Goal: Navigation & Orientation: Find specific page/section

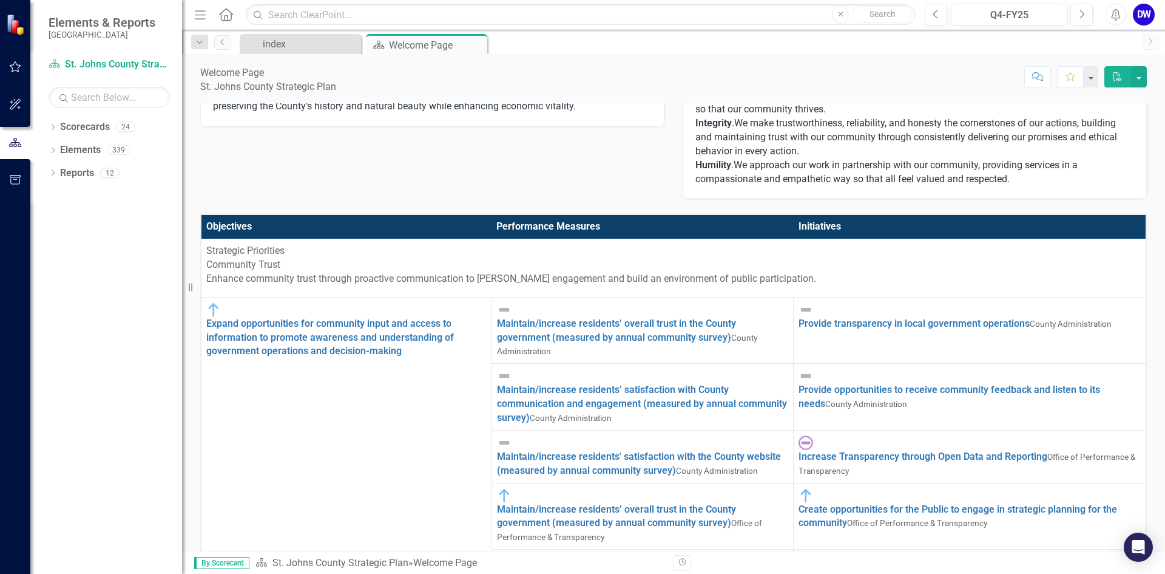
scroll to position [248, 0]
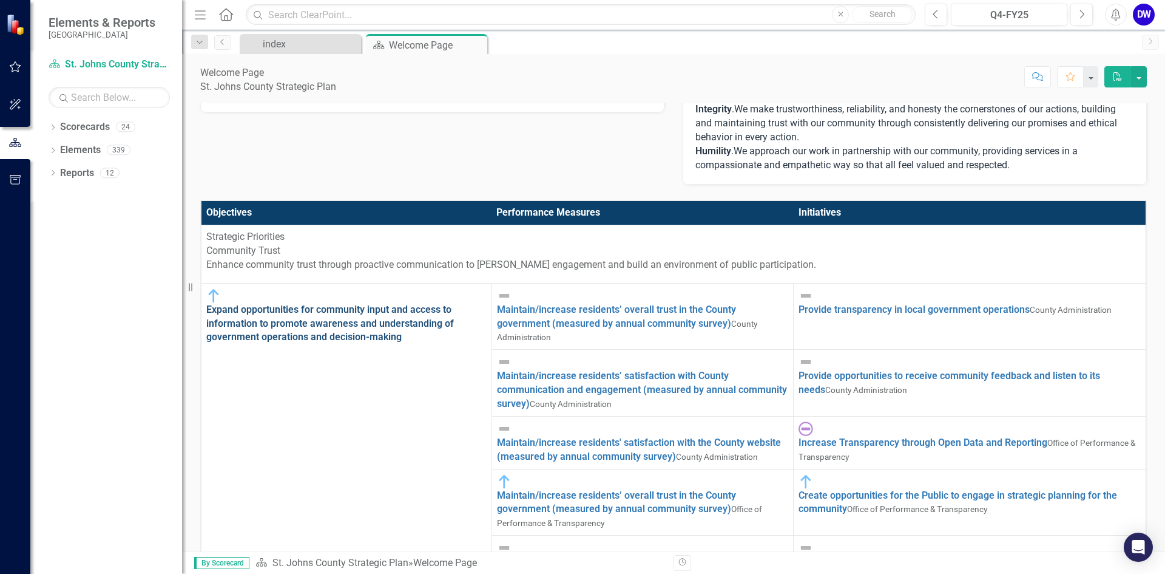
click at [273, 303] on link "Expand opportunities for community input and access to information to promote a…" at bounding box center [330, 322] width 248 height 39
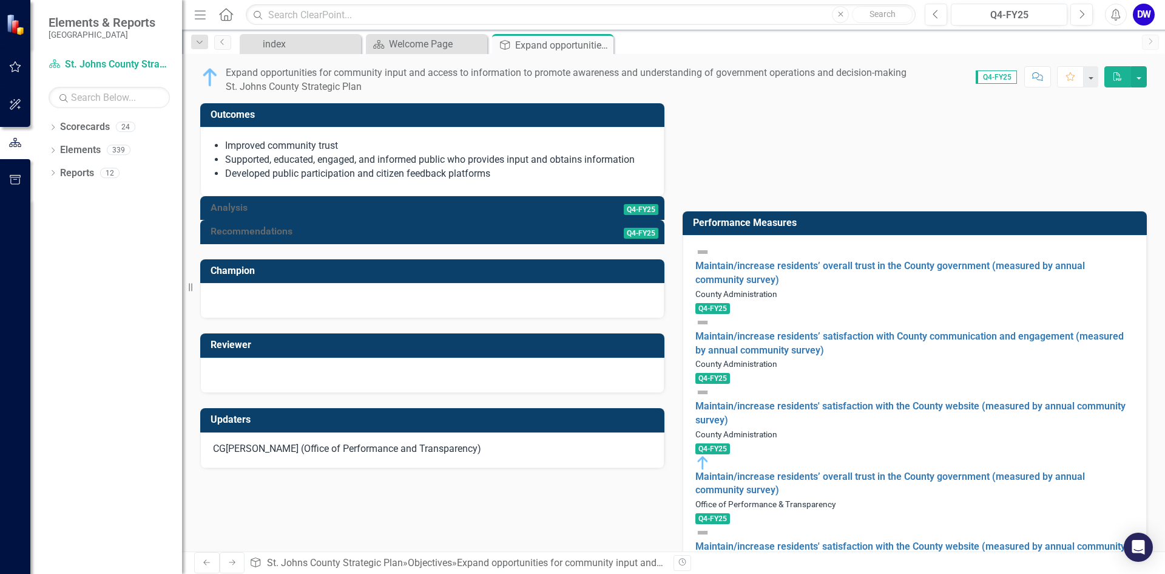
click at [464, 220] on div at bounding box center [432, 220] width 464 height 0
click at [643, 215] on span "Q4-FY25" at bounding box center [641, 209] width 35 height 11
click at [748, 260] on link "Maintain/increase residents’ overall trust in the County government (measured b…" at bounding box center [891, 272] width 390 height 25
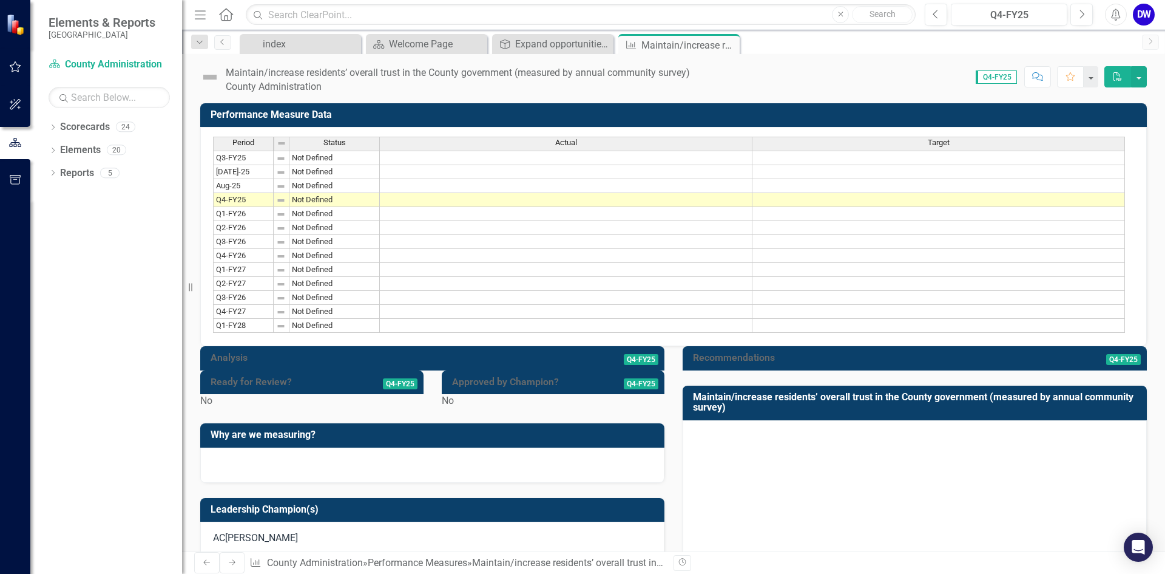
click at [228, 370] on div at bounding box center [432, 370] width 464 height 0
click at [624, 365] on span "Q4-FY25" at bounding box center [641, 359] width 35 height 11
click at [55, 64] on icon at bounding box center [54, 63] width 11 height 8
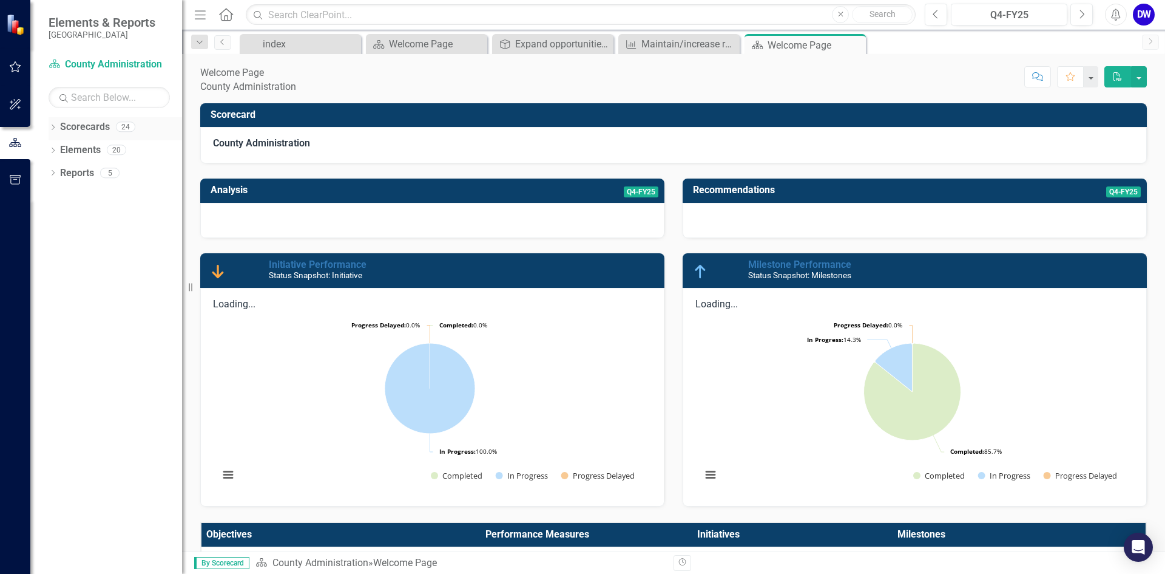
click at [52, 129] on icon "Dropdown" at bounding box center [53, 128] width 8 height 7
click at [36, 129] on icon "Dropdown" at bounding box center [33, 126] width 7 height 8
click at [793, 45] on div "Welcome Page" at bounding box center [800, 45] width 65 height 15
click at [398, 42] on div "Welcome Page" at bounding box center [429, 43] width 80 height 15
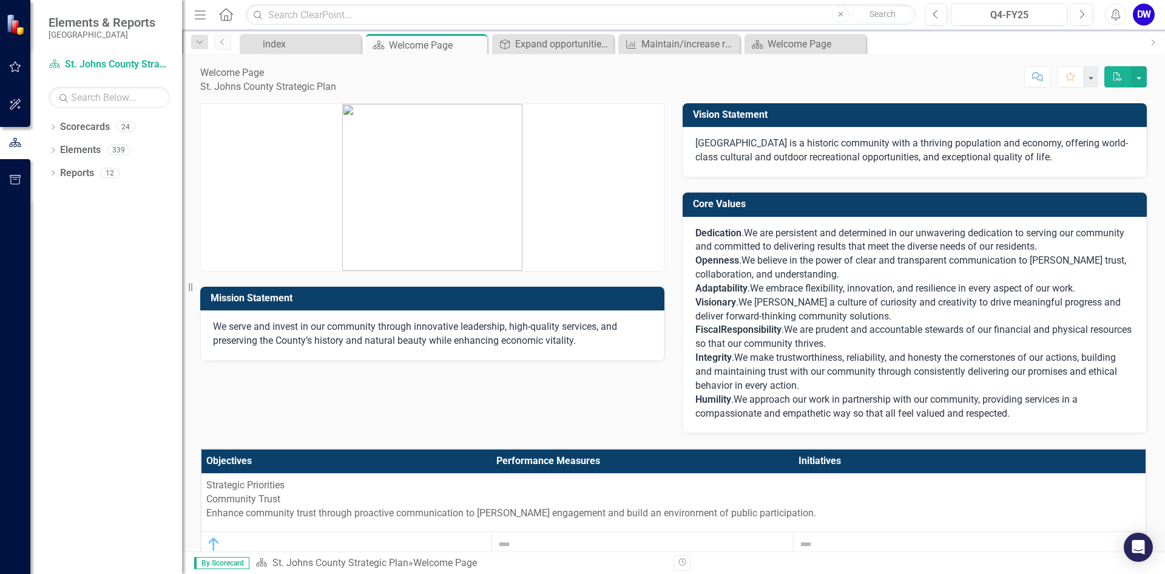
click at [195, 15] on icon "Menu" at bounding box center [200, 14] width 16 height 13
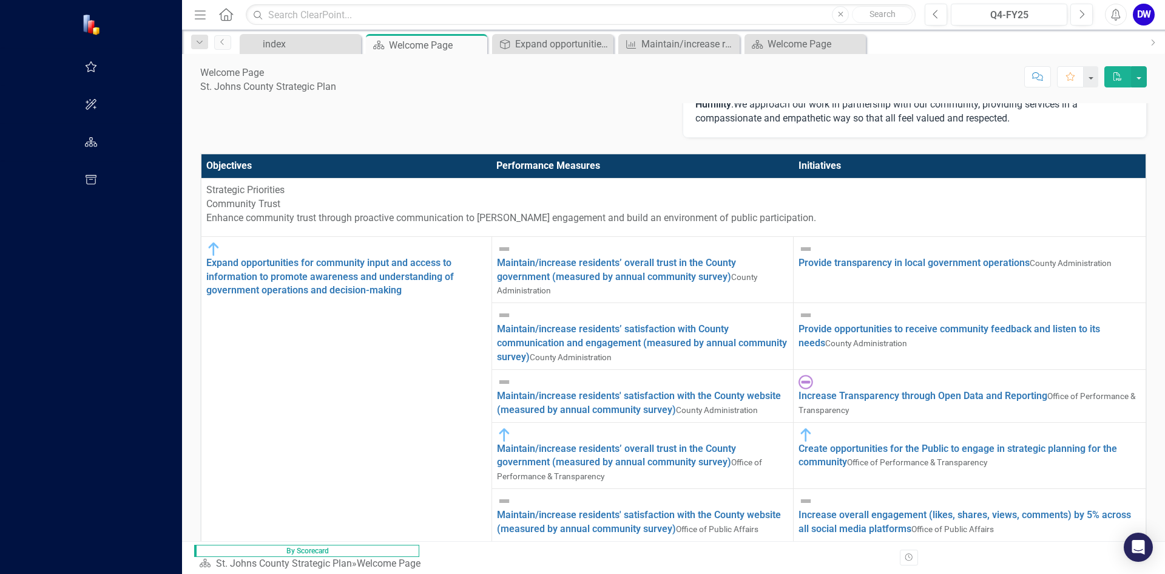
scroll to position [353, 0]
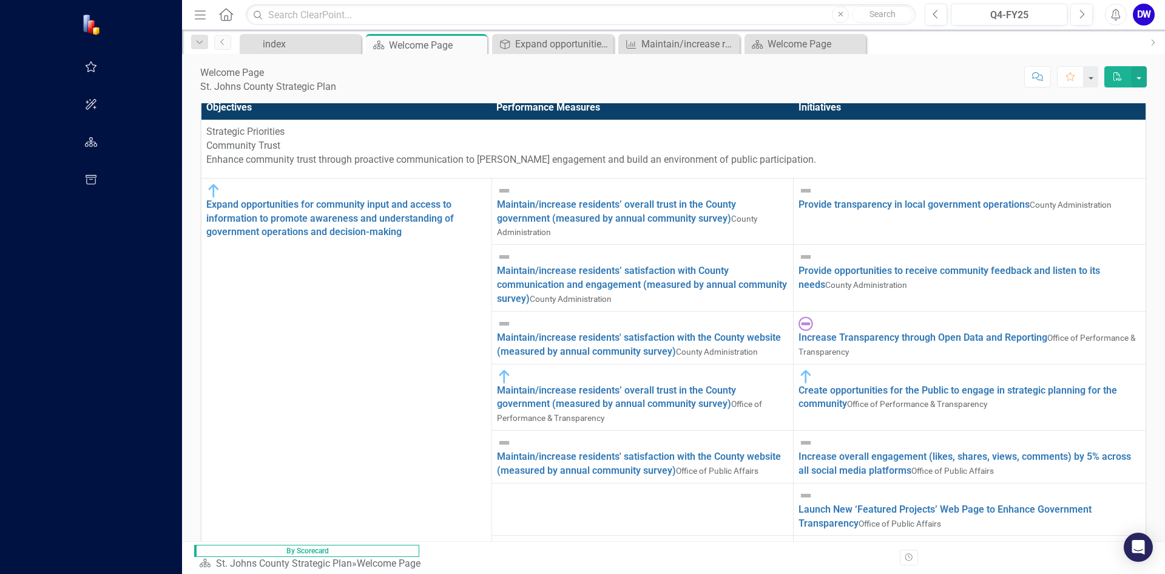
click at [646, 80] on div "Score: N/A Q4-FY25 Completed Comment Favorite PDF" at bounding box center [741, 76] width 811 height 21
click at [1125, 76] on button "PDF" at bounding box center [1118, 76] width 27 height 21
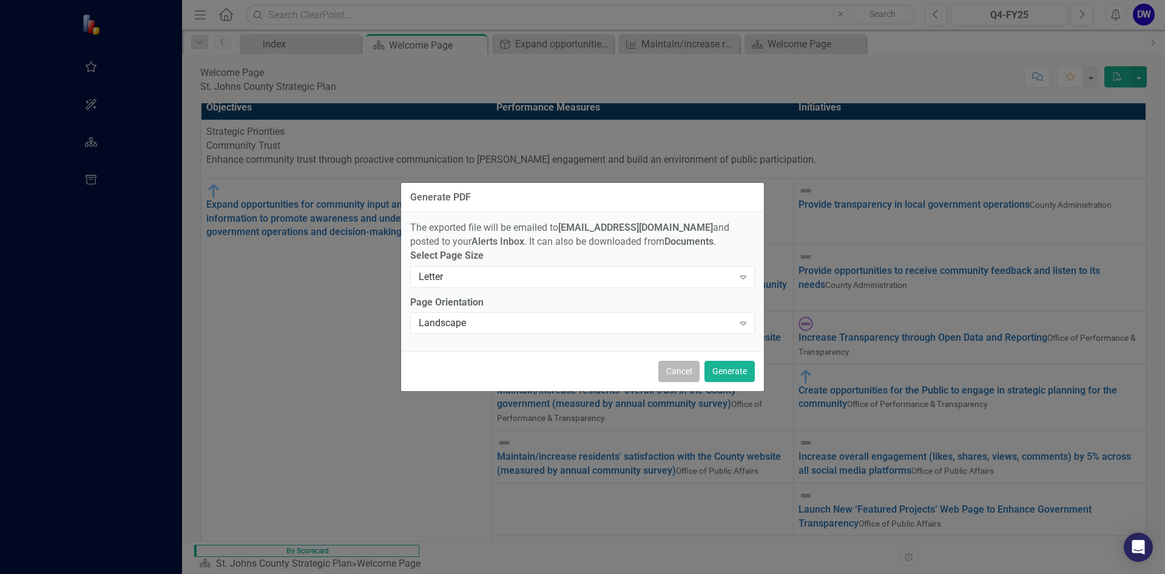
click at [690, 379] on button "Cancel" at bounding box center [678, 370] width 41 height 21
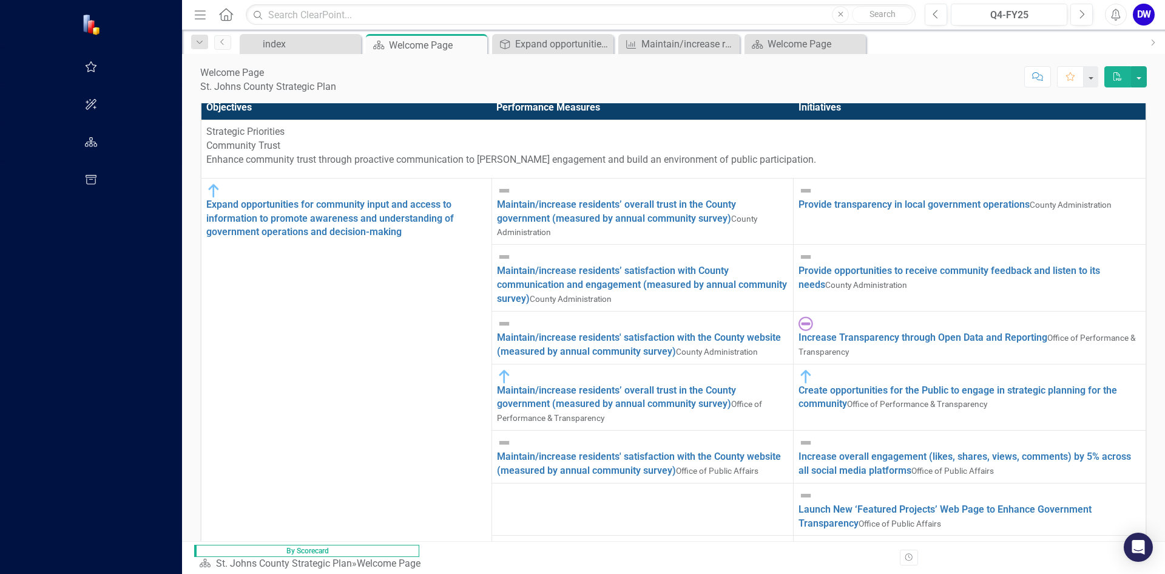
click at [82, 28] on img at bounding box center [92, 24] width 21 height 21
click at [82, 29] on img at bounding box center [92, 24] width 21 height 21
click at [263, 44] on div "index" at bounding box center [303, 43] width 80 height 15
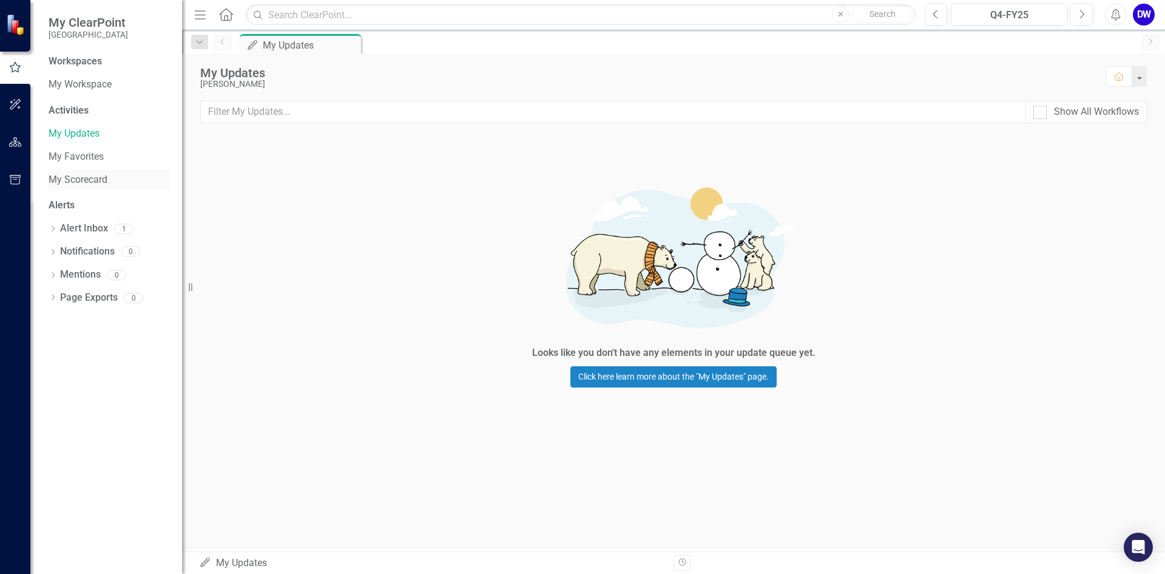
click at [66, 179] on link "My Scorecard" at bounding box center [109, 180] width 121 height 14
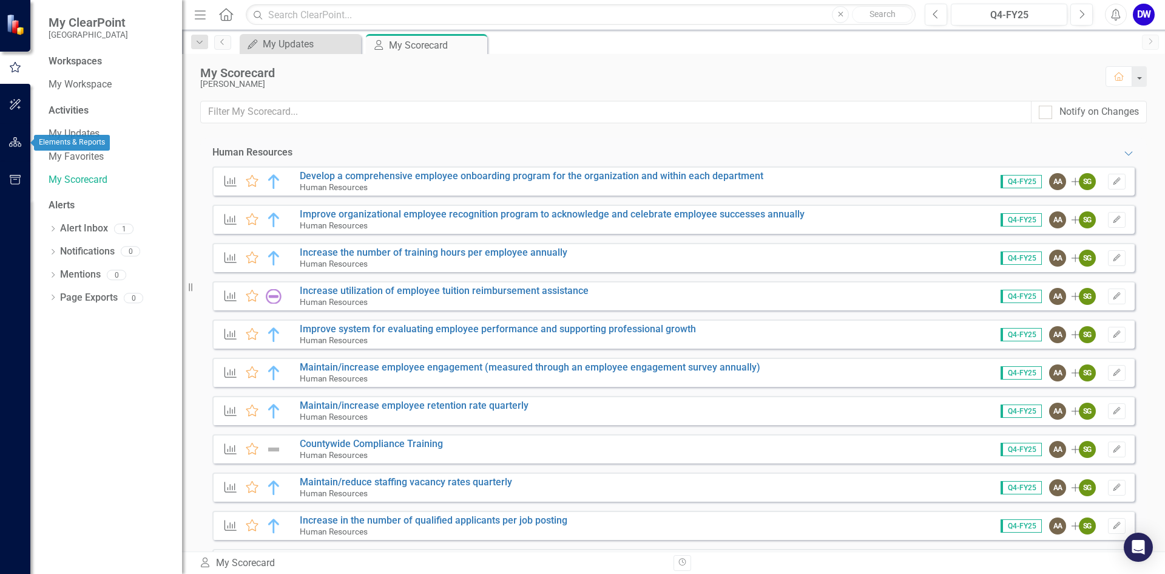
click at [13, 145] on icon "button" at bounding box center [15, 142] width 13 height 10
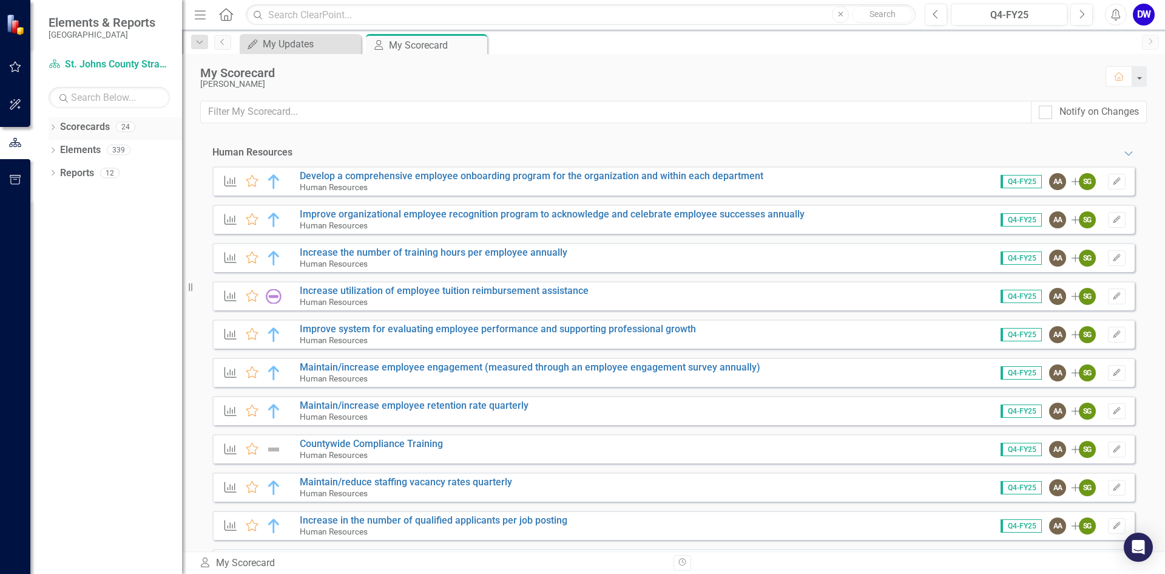
click at [53, 126] on icon at bounding box center [53, 126] width 3 height 5
click at [57, 149] on icon "Dropdown" at bounding box center [59, 149] width 9 height 7
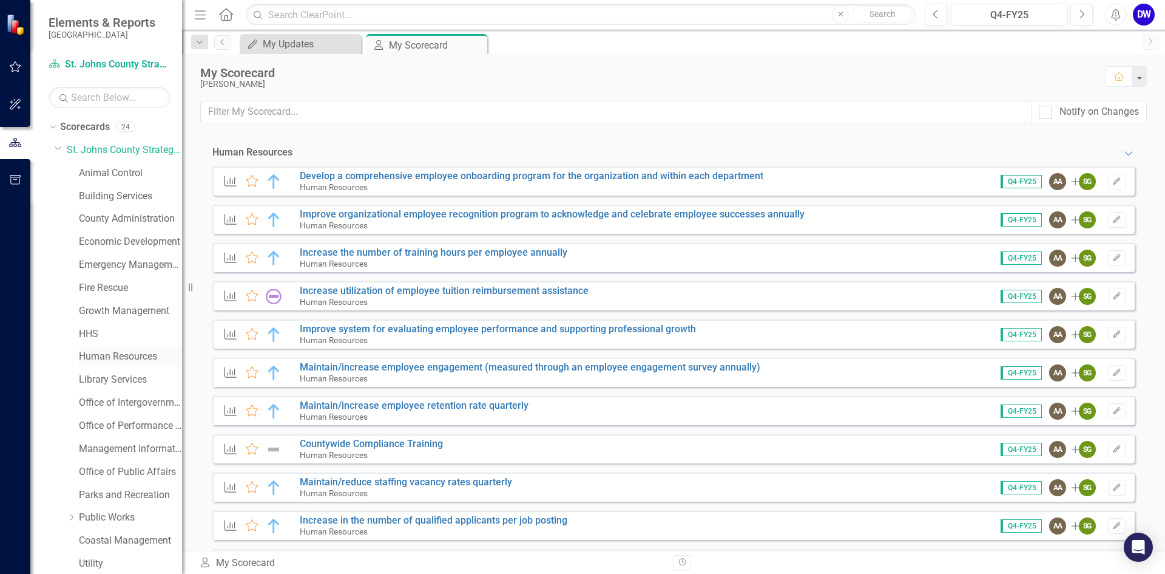
click at [92, 354] on link "Human Resources" at bounding box center [130, 357] width 103 height 14
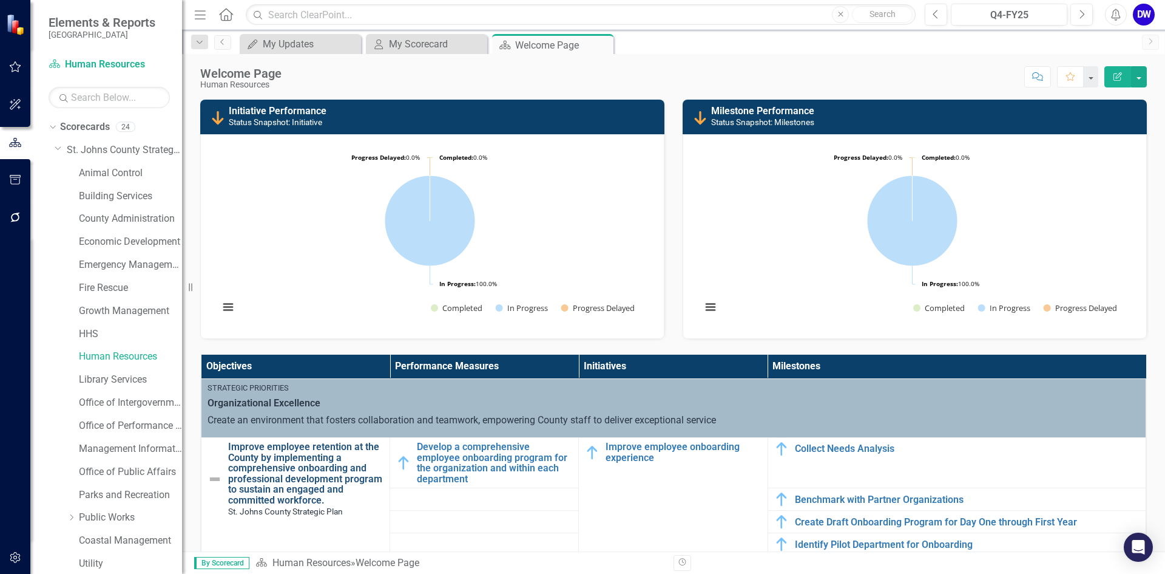
click at [276, 462] on link "Improve employee retention at the County by implementing a comprehensive onboar…" at bounding box center [305, 473] width 155 height 64
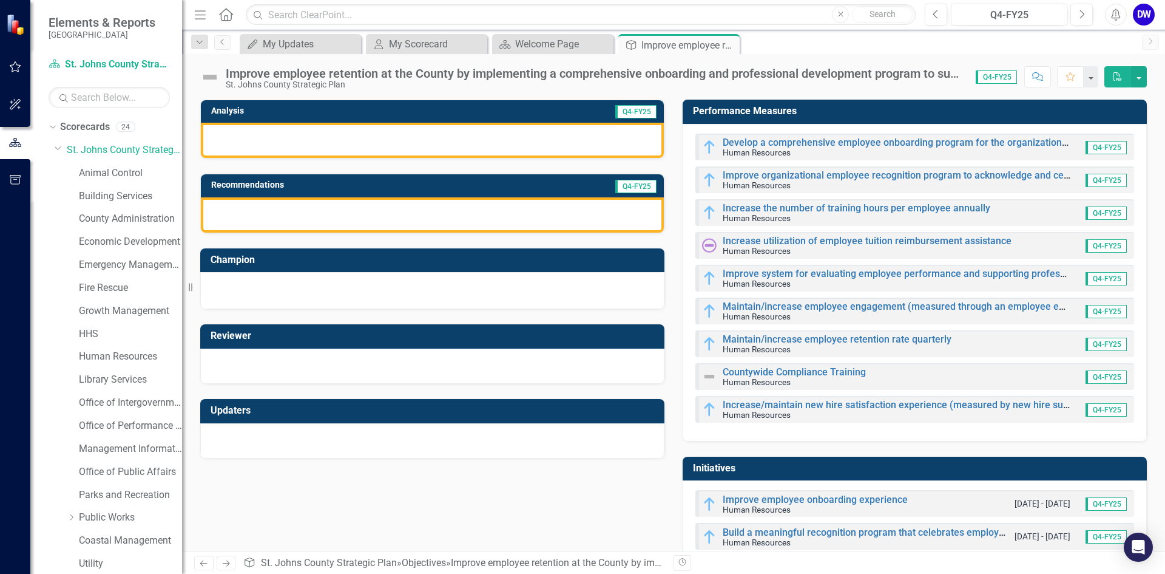
click at [321, 138] on div at bounding box center [432, 140] width 463 height 35
click at [730, 44] on icon "Close" at bounding box center [728, 45] width 12 height 10
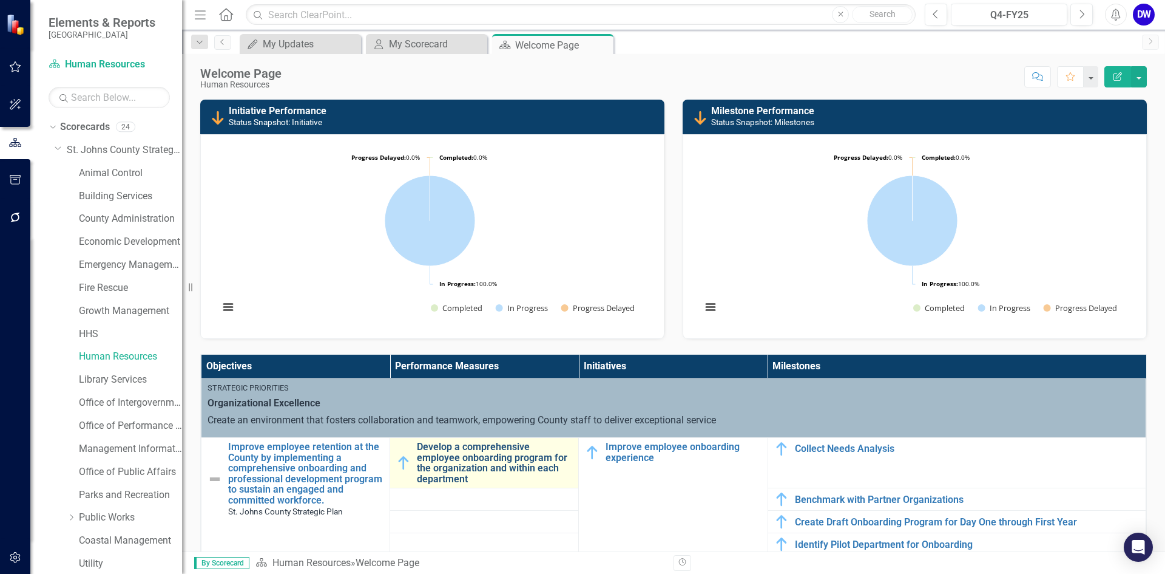
click at [432, 459] on link "Develop a comprehensive employee onboarding program for the organization and wi…" at bounding box center [494, 462] width 155 height 42
